Goal: Transaction & Acquisition: Subscribe to service/newsletter

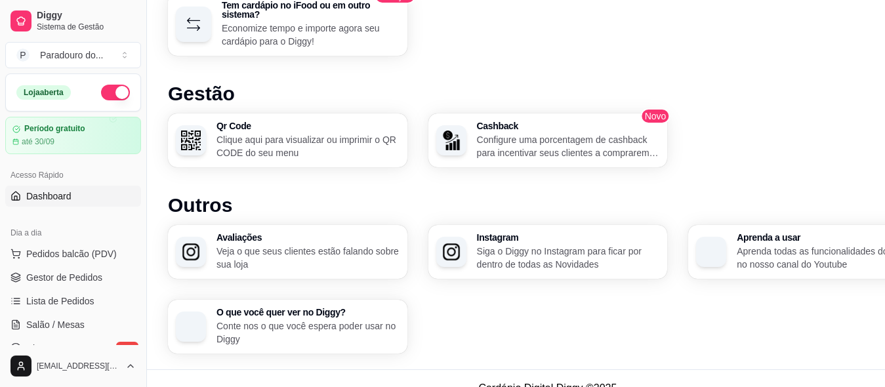
scroll to position [853, 0]
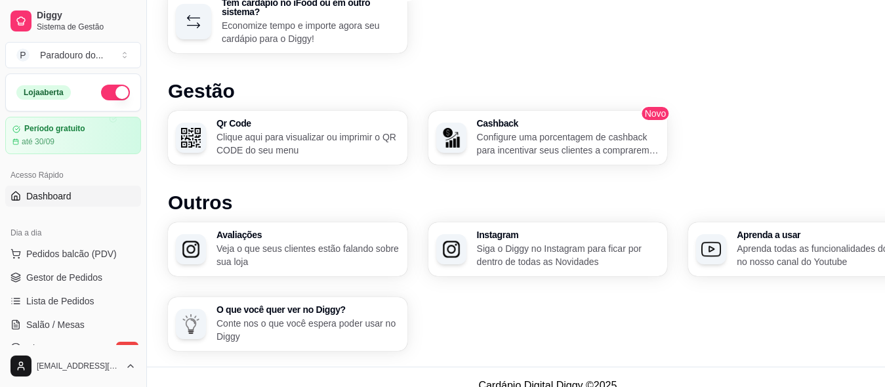
click at [263, 150] on p "Clique aqui para visualizar ou imprimir o QR CODE do seu menu" at bounding box center [308, 144] width 183 height 26
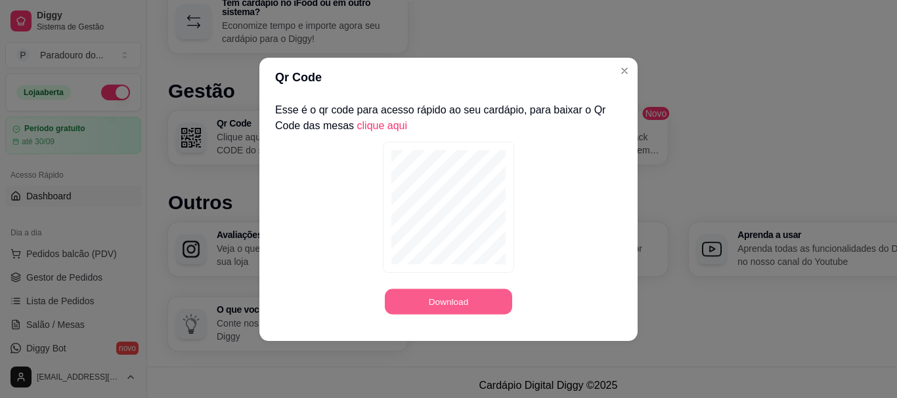
click at [409, 296] on button "Download" at bounding box center [448, 302] width 127 height 26
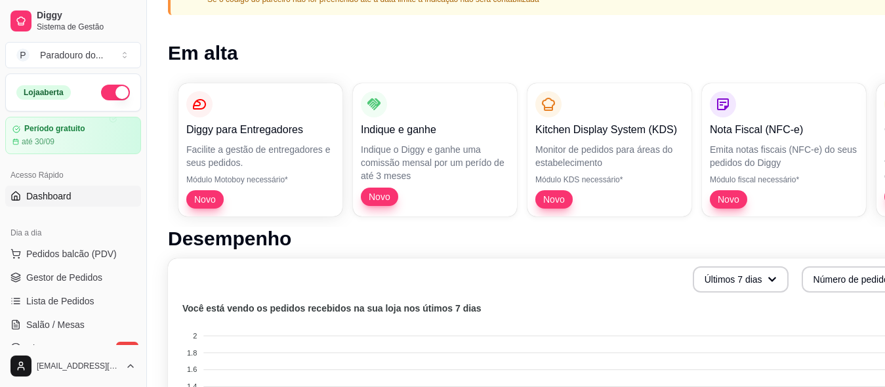
scroll to position [0, 0]
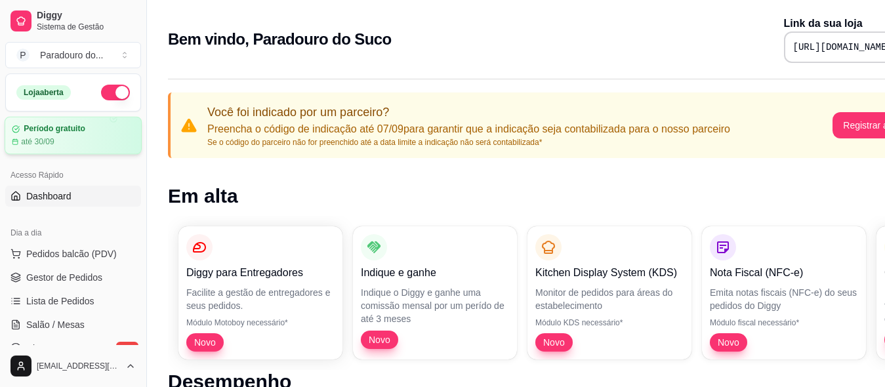
click at [91, 137] on div "até 30/09" at bounding box center [73, 142] width 123 height 11
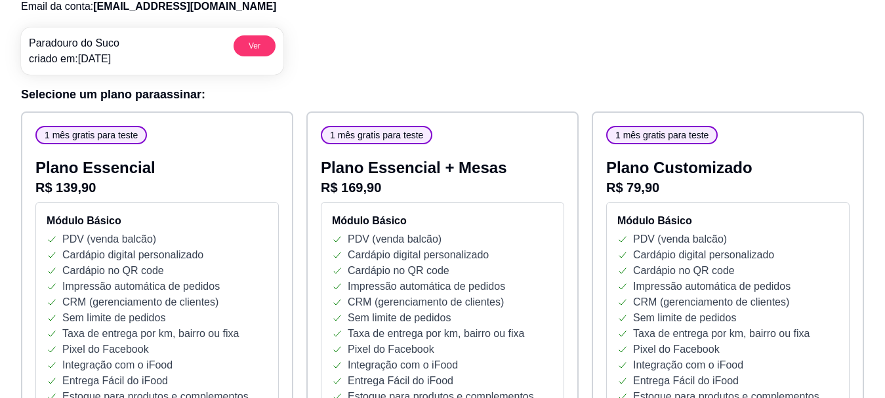
scroll to position [131, 0]
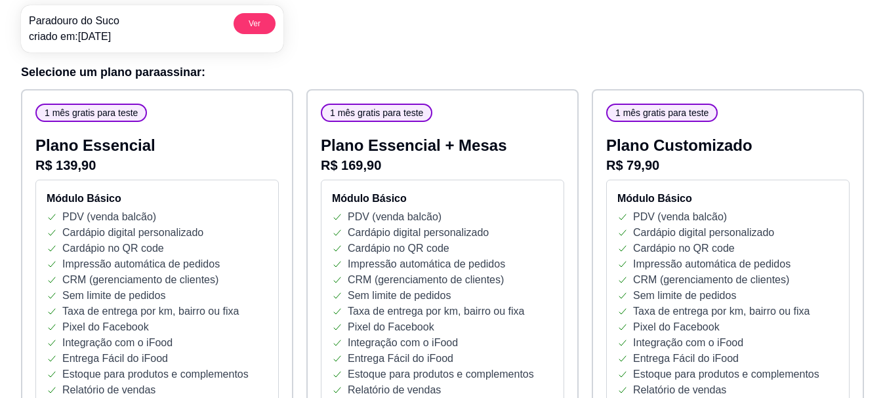
click at [193, 211] on div "PDV (venda balcão)" at bounding box center [157, 217] width 221 height 16
click at [114, 164] on p "R$ 139,90" at bounding box center [157, 165] width 244 height 18
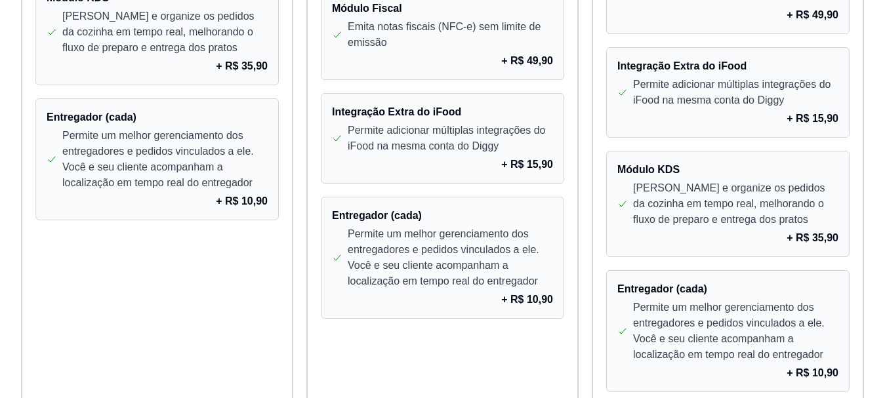
scroll to position [1260, 0]
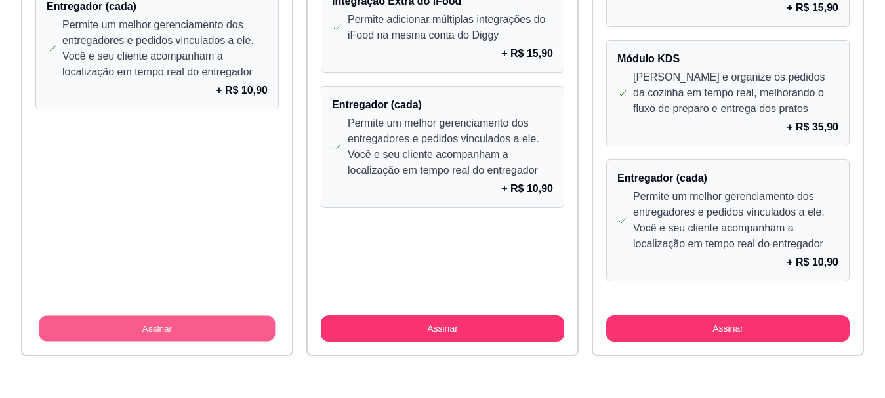
click at [180, 323] on button "Assinar" at bounding box center [157, 329] width 236 height 26
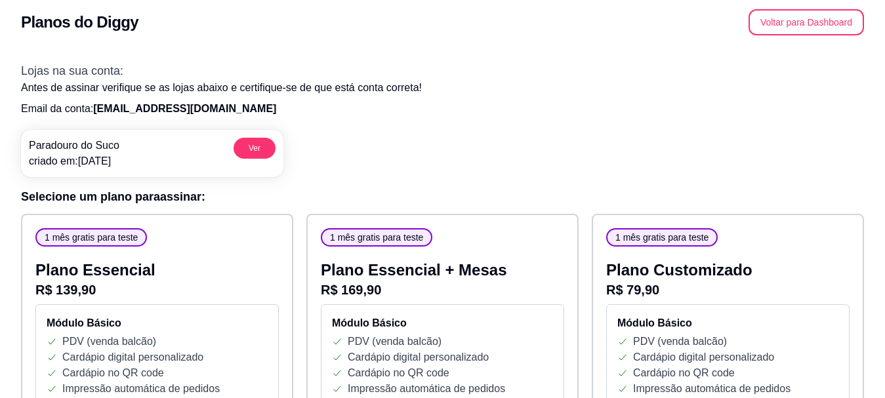
scroll to position [0, 0]
